Goal: Information Seeking & Learning: Learn about a topic

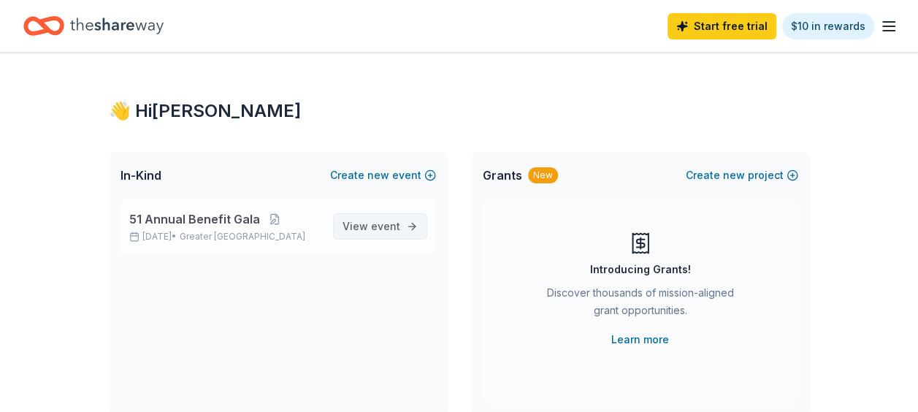
click at [376, 224] on span "event" at bounding box center [385, 226] width 29 height 12
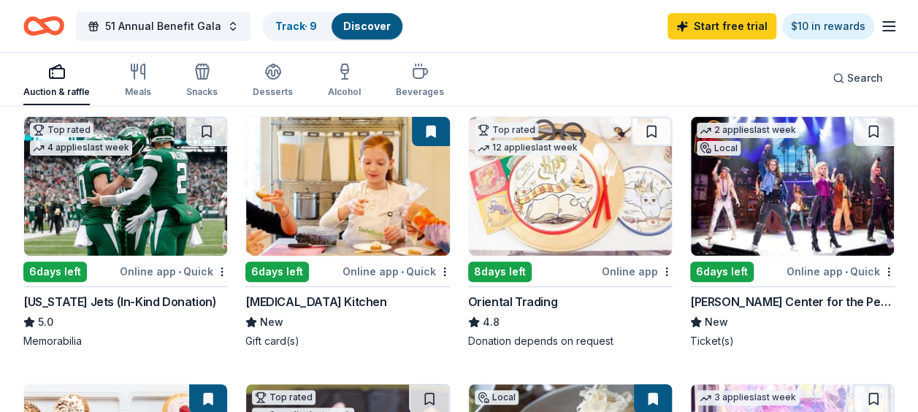
scroll to position [153, 0]
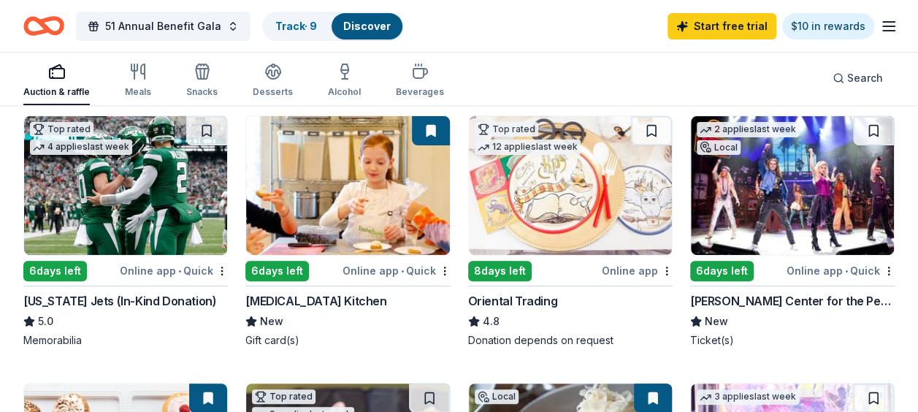
click at [408, 202] on img at bounding box center [347, 185] width 203 height 139
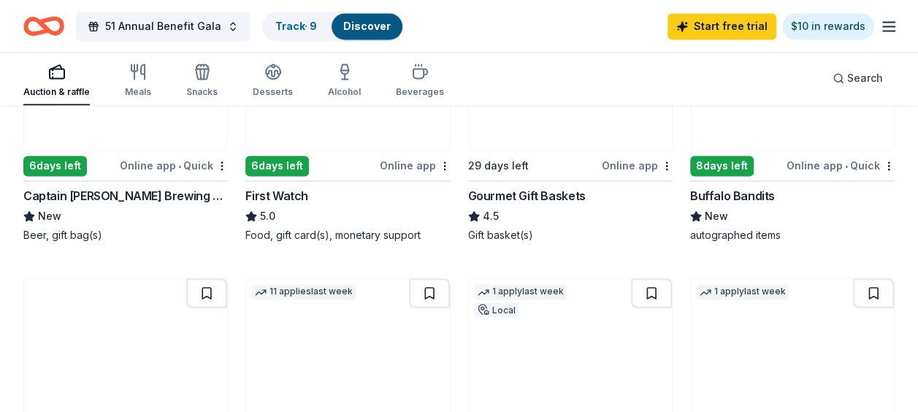
scroll to position [1077, 0]
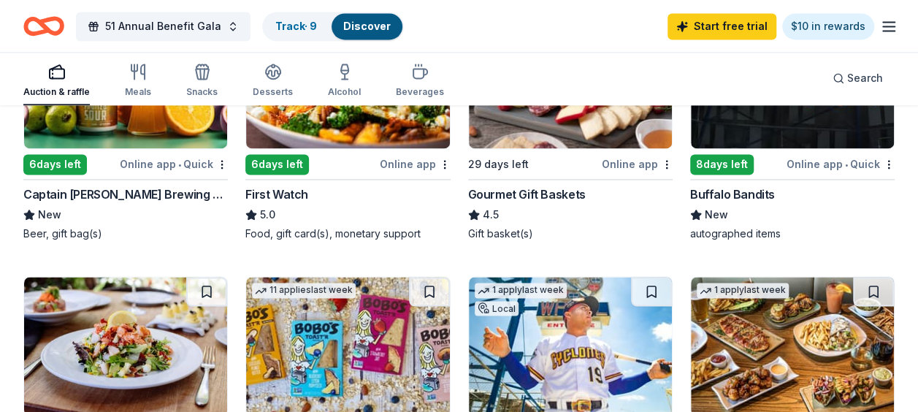
click at [503, 310] on div "Local" at bounding box center [497, 308] width 44 height 15
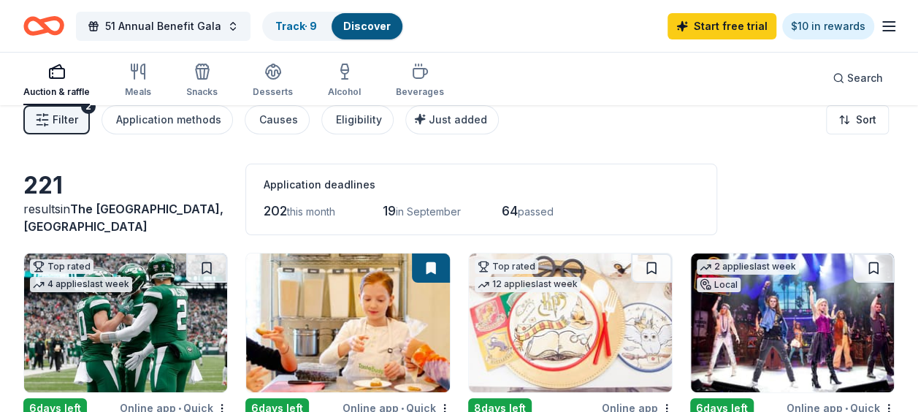
scroll to position [0, 0]
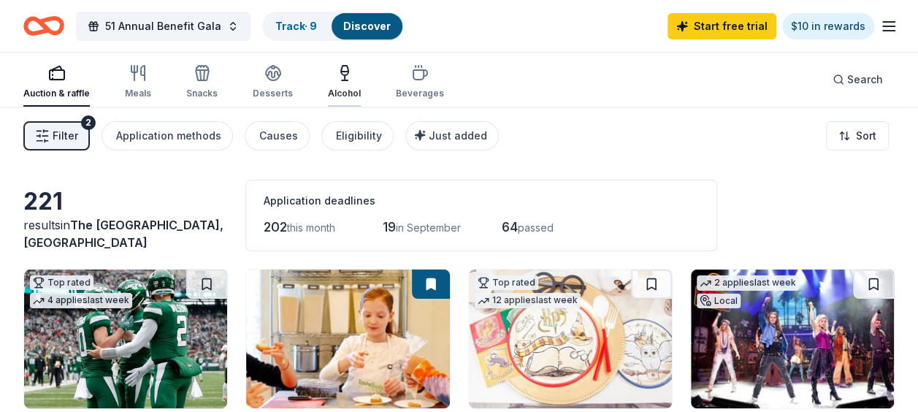
click at [343, 82] on div "Alcohol" at bounding box center [344, 81] width 33 height 35
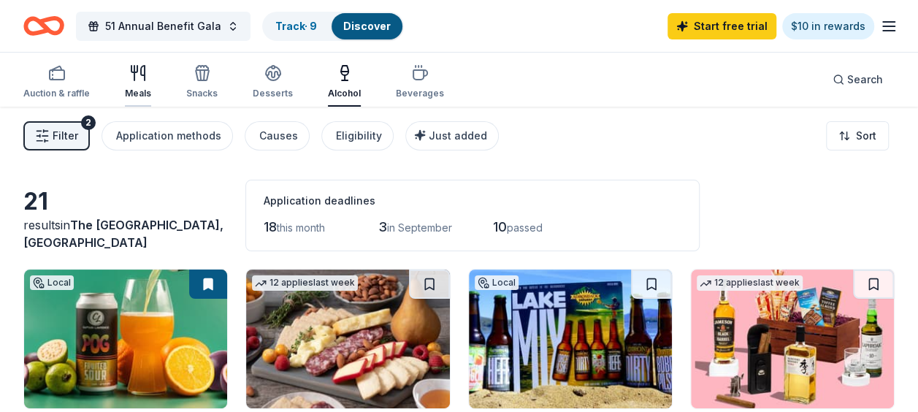
click at [126, 77] on div "button" at bounding box center [138, 73] width 26 height 18
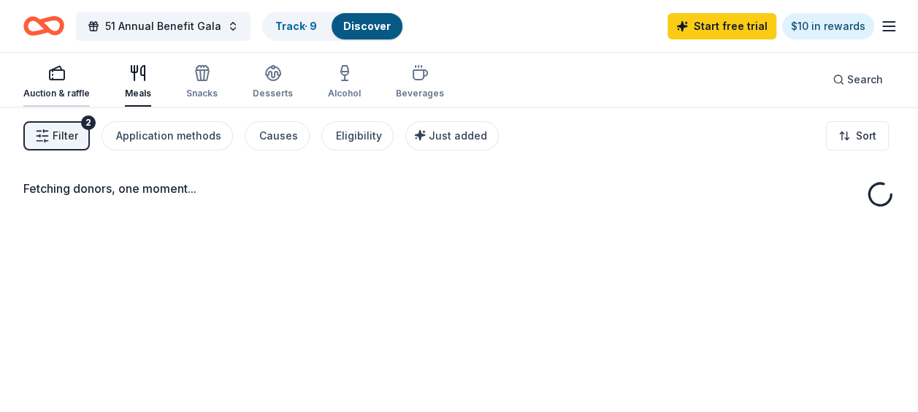
click at [64, 77] on icon "button" at bounding box center [57, 73] width 18 height 18
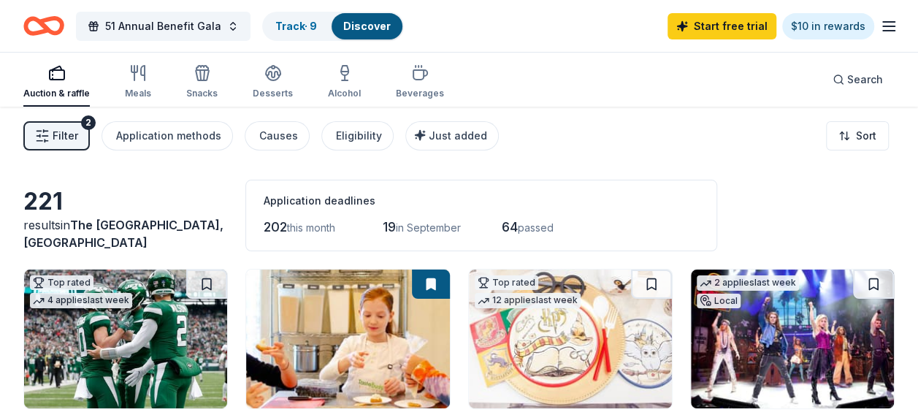
click at [70, 130] on span "Filter" at bounding box center [66, 136] width 26 height 18
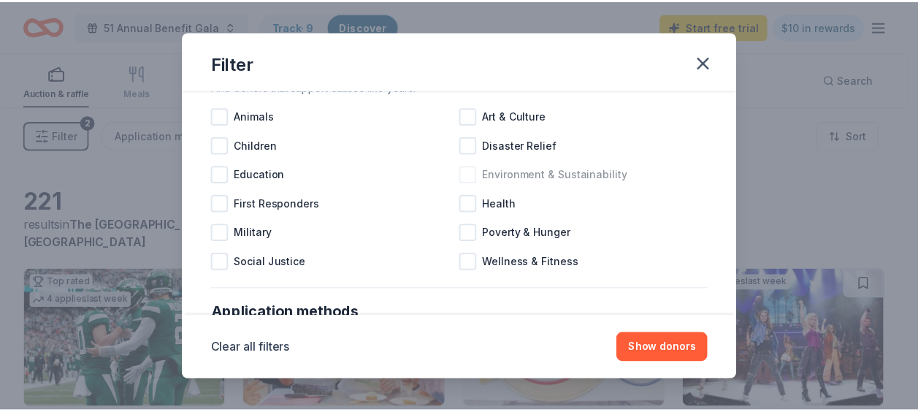
scroll to position [60, 0]
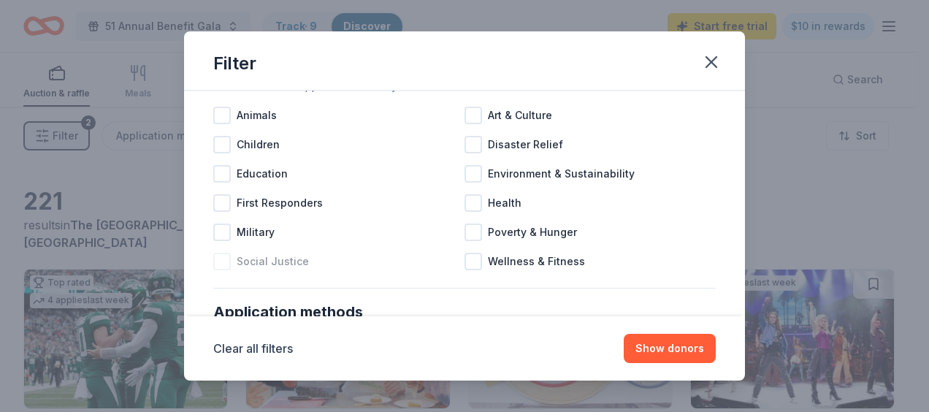
click at [221, 256] on div at bounding box center [222, 262] width 18 height 18
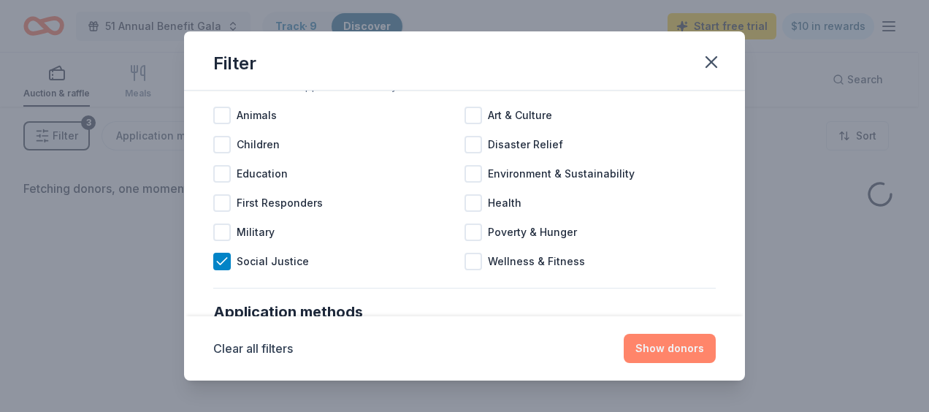
click at [704, 352] on button "Show donors" at bounding box center [670, 348] width 92 height 29
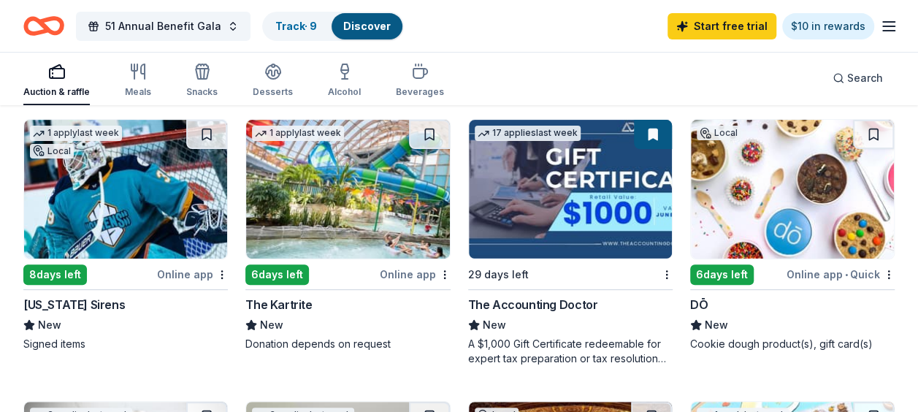
scroll to position [145, 0]
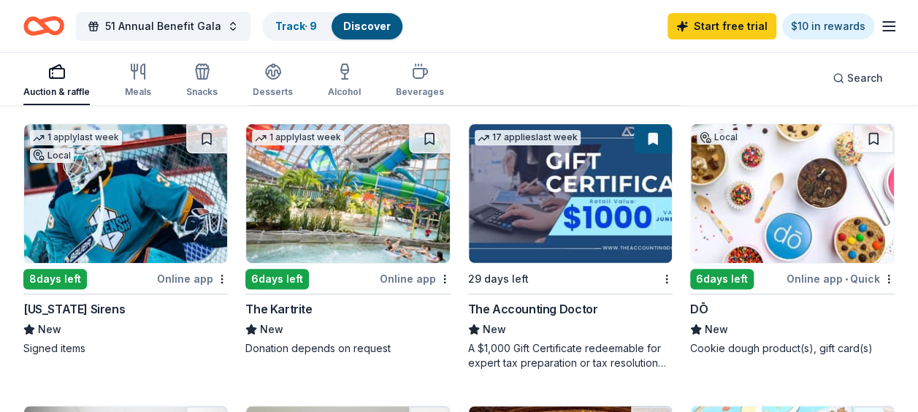
click at [118, 197] on img at bounding box center [125, 193] width 203 height 139
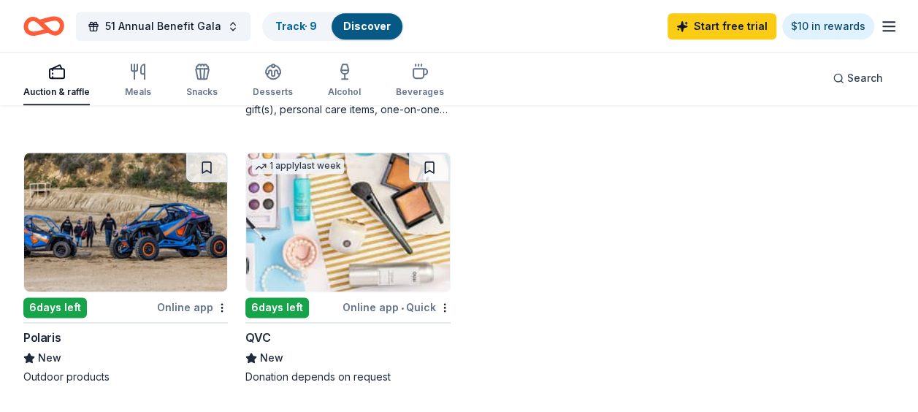
scroll to position [948, 0]
click at [248, 337] on div "QVC" at bounding box center [258, 339] width 25 height 18
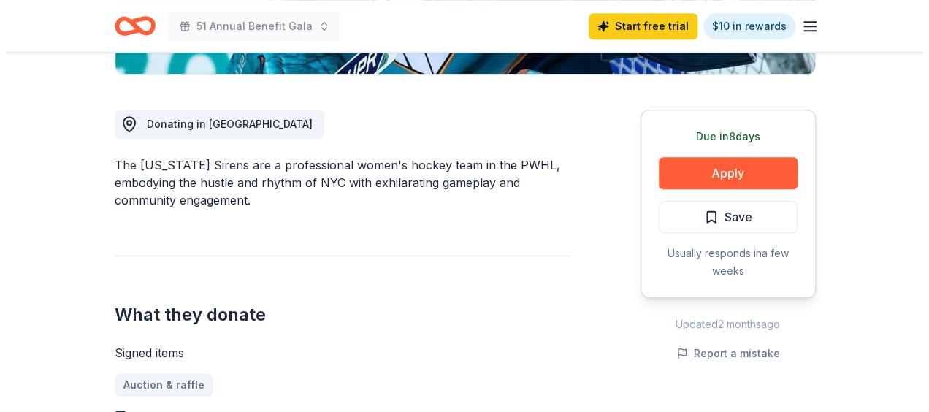
scroll to position [357, 0]
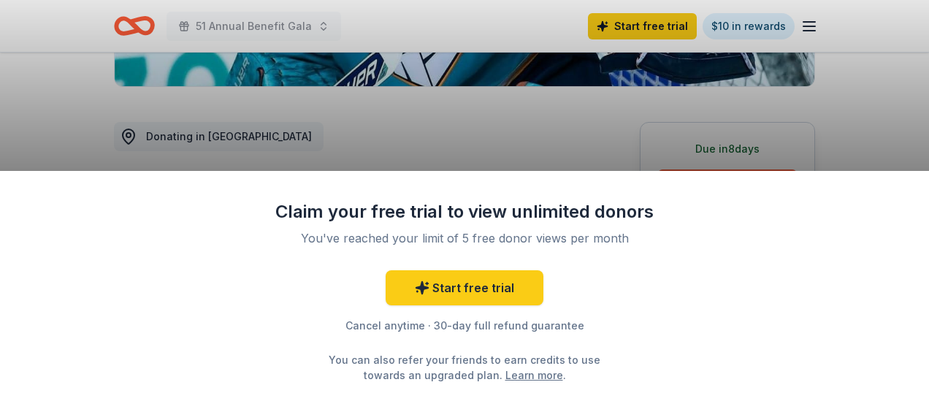
click at [782, 62] on div "Claim your free trial to view unlimited donors You've reached your limit of 5 f…" at bounding box center [464, 206] width 929 height 412
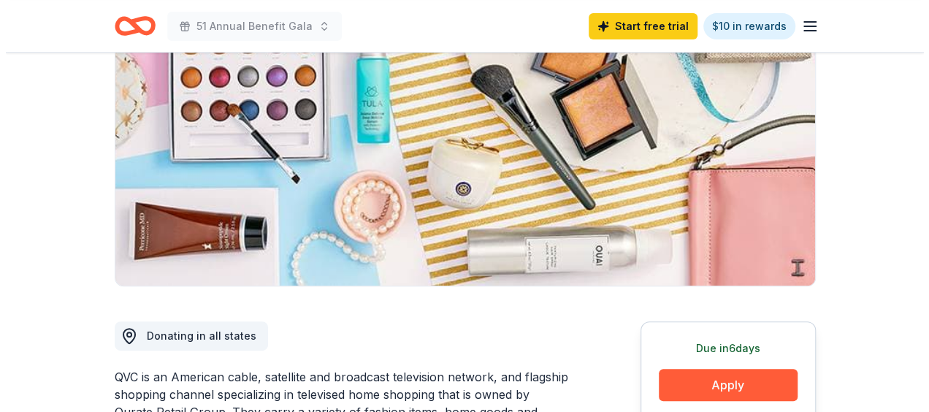
scroll to position [297, 0]
